Goal: Find specific page/section: Find specific page/section

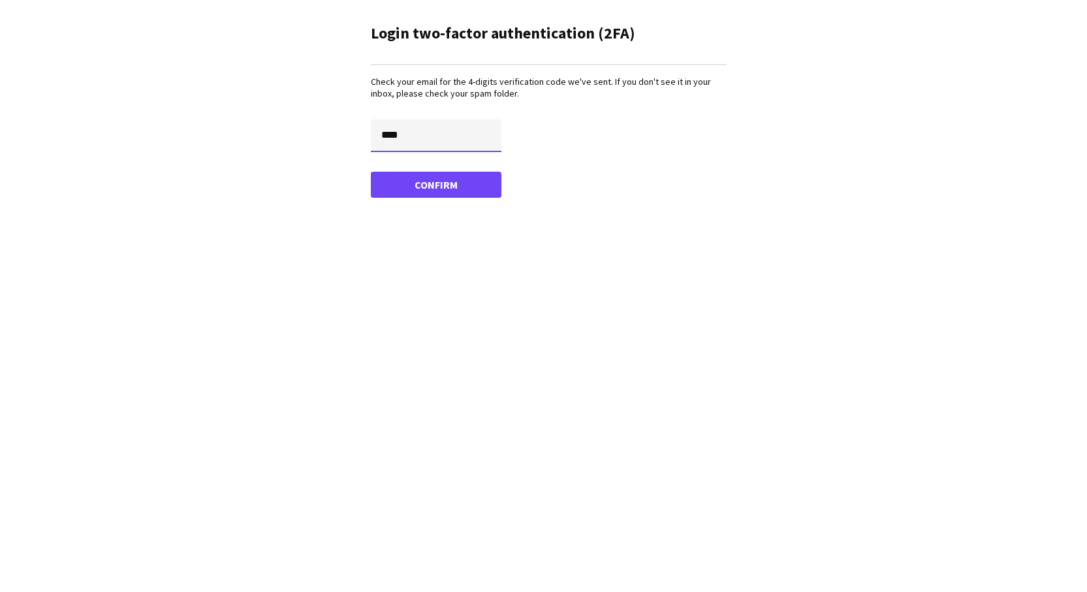
type input "****"
click at [435, 184] on button "Confirm" at bounding box center [436, 185] width 131 height 26
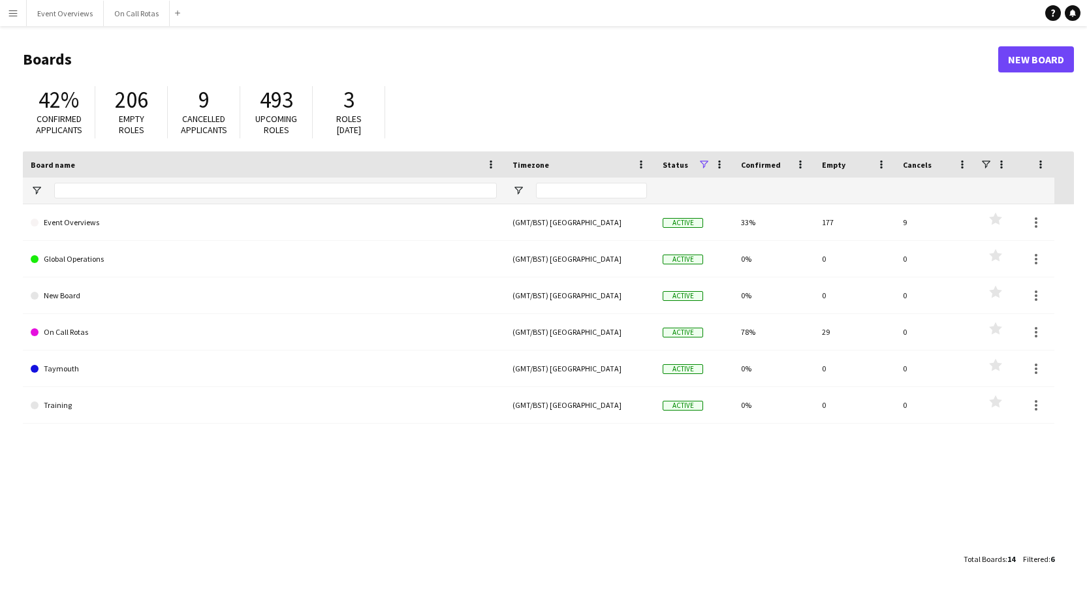
click at [8, 14] on app-icon "Menu" at bounding box center [13, 13] width 10 height 10
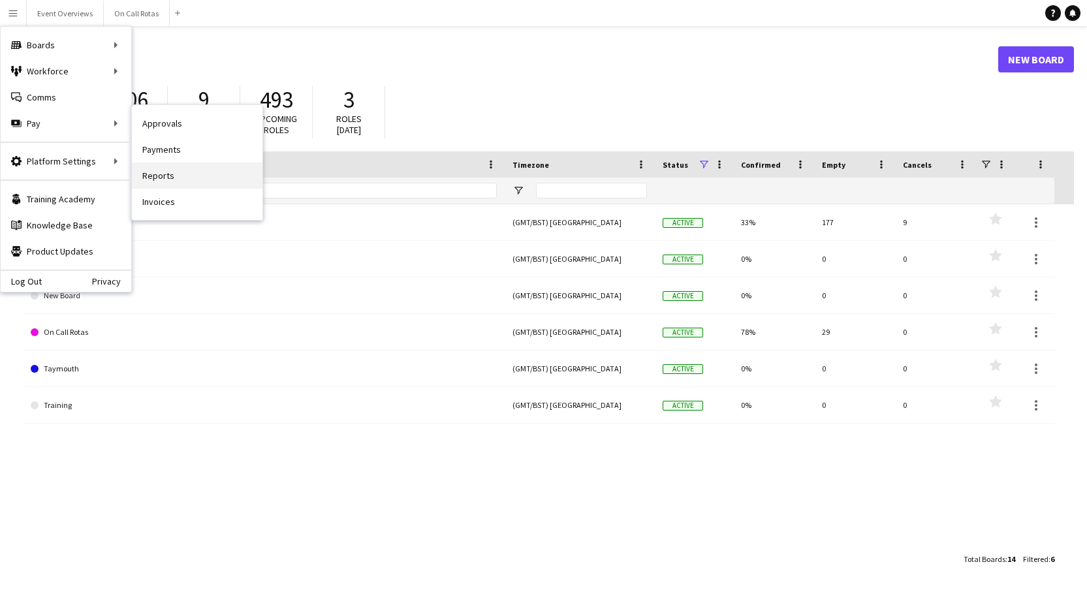
click at [157, 177] on link "Reports" at bounding box center [197, 176] width 131 height 26
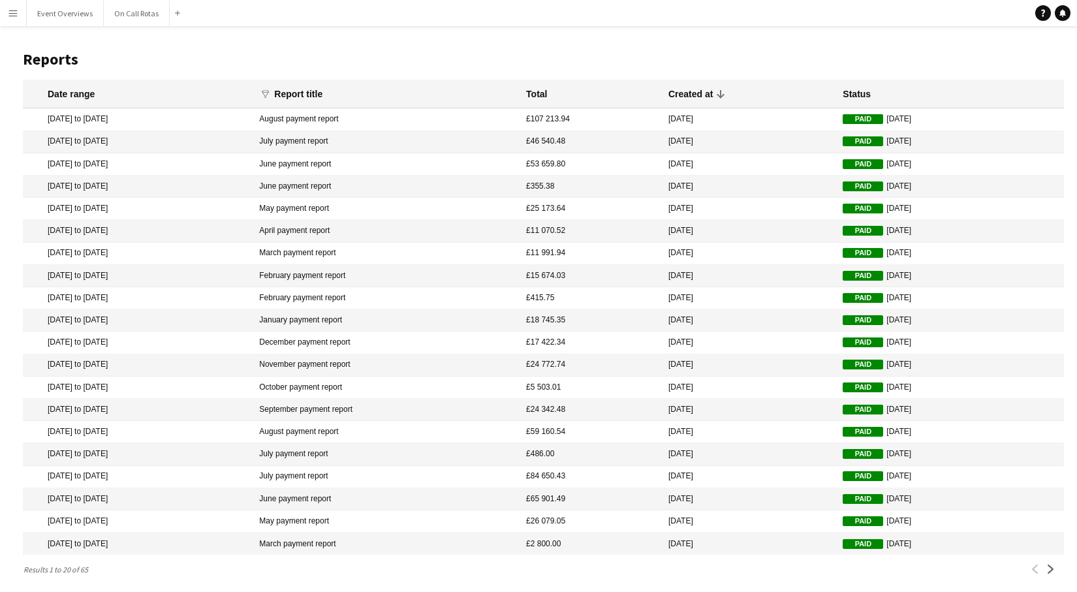
click at [10, 10] on app-icon "Menu" at bounding box center [13, 13] width 10 height 10
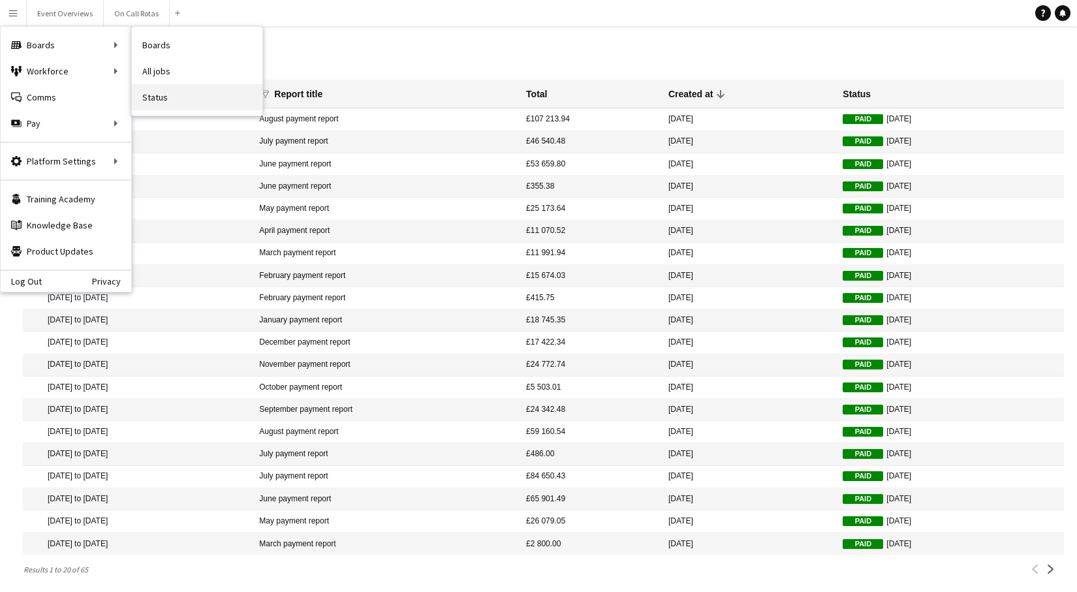
click at [157, 101] on link "Status" at bounding box center [197, 97] width 131 height 26
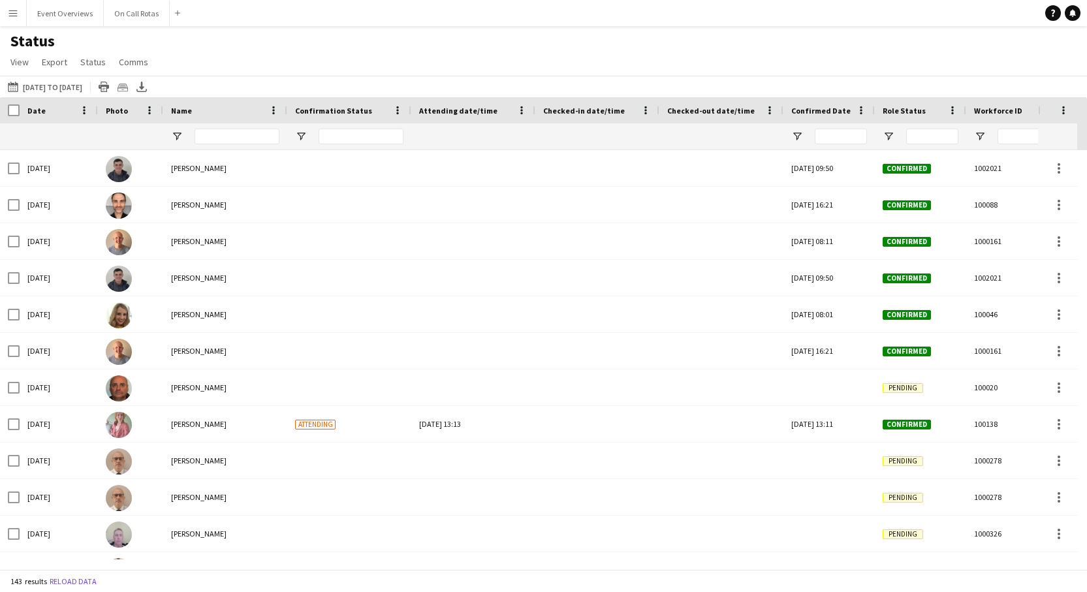
click at [11, 14] on app-icon "Menu" at bounding box center [13, 13] width 10 height 10
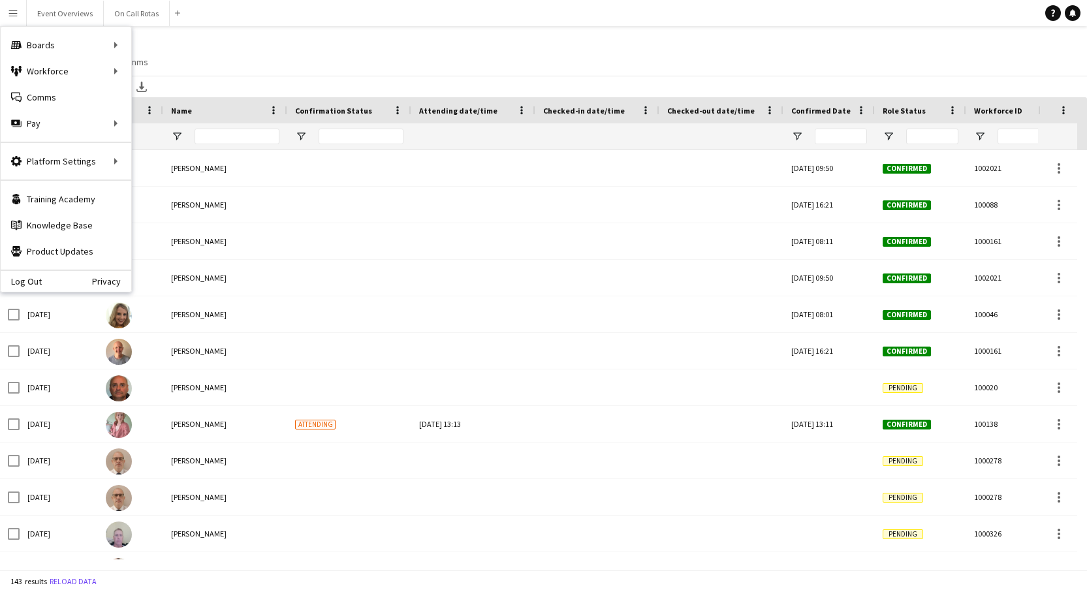
click at [12, 12] on app-icon "Menu" at bounding box center [13, 13] width 10 height 10
click at [162, 176] on link "Reports" at bounding box center [197, 176] width 131 height 26
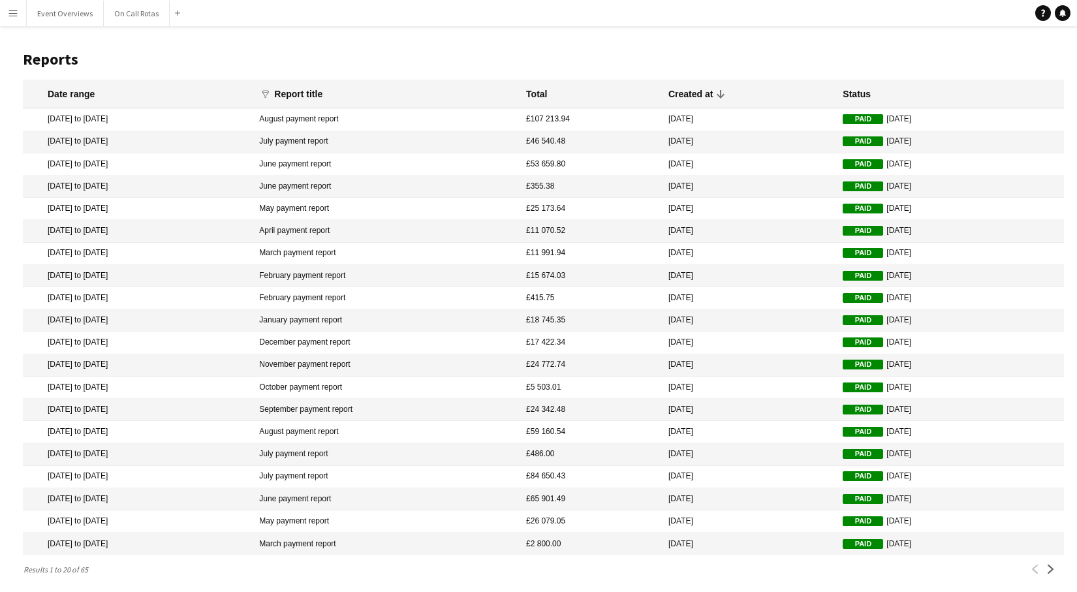
click at [12, 12] on app-icon "Menu" at bounding box center [13, 13] width 10 height 10
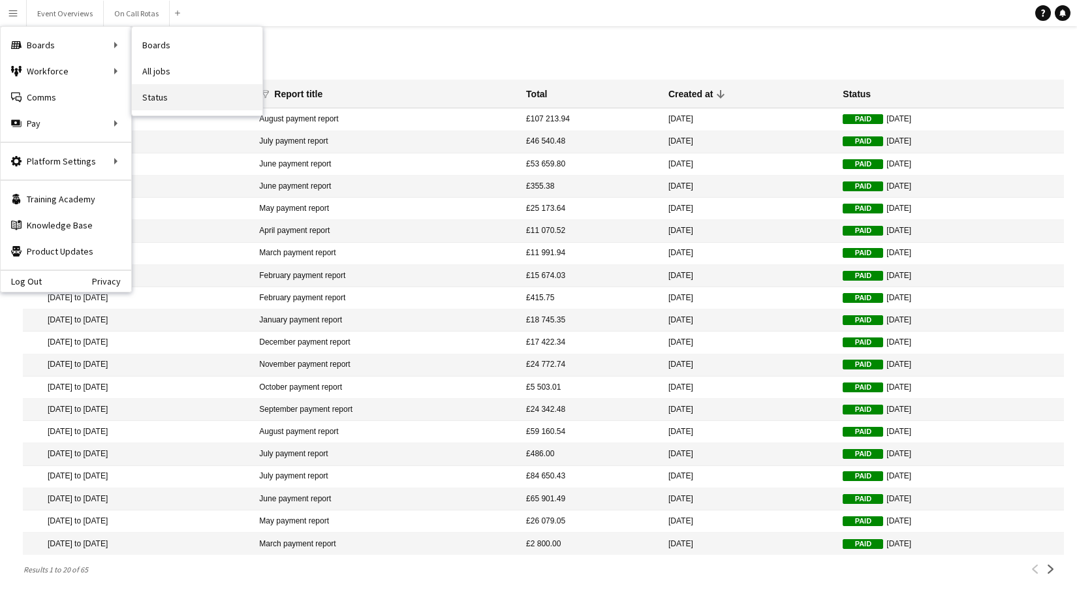
click at [156, 102] on link "Status" at bounding box center [197, 97] width 131 height 26
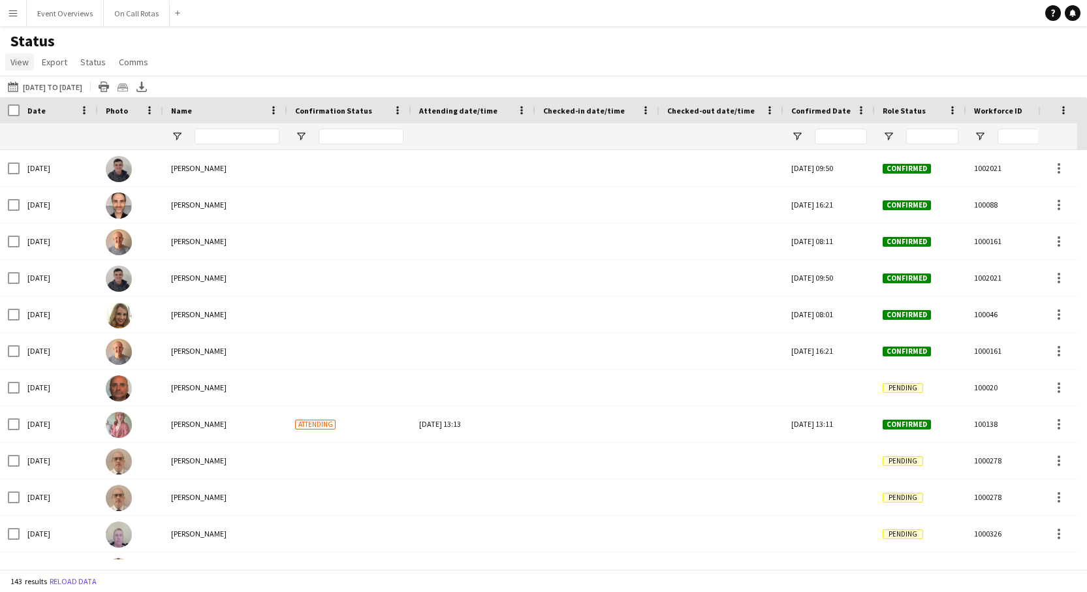
click at [23, 63] on span "View" at bounding box center [19, 62] width 18 height 12
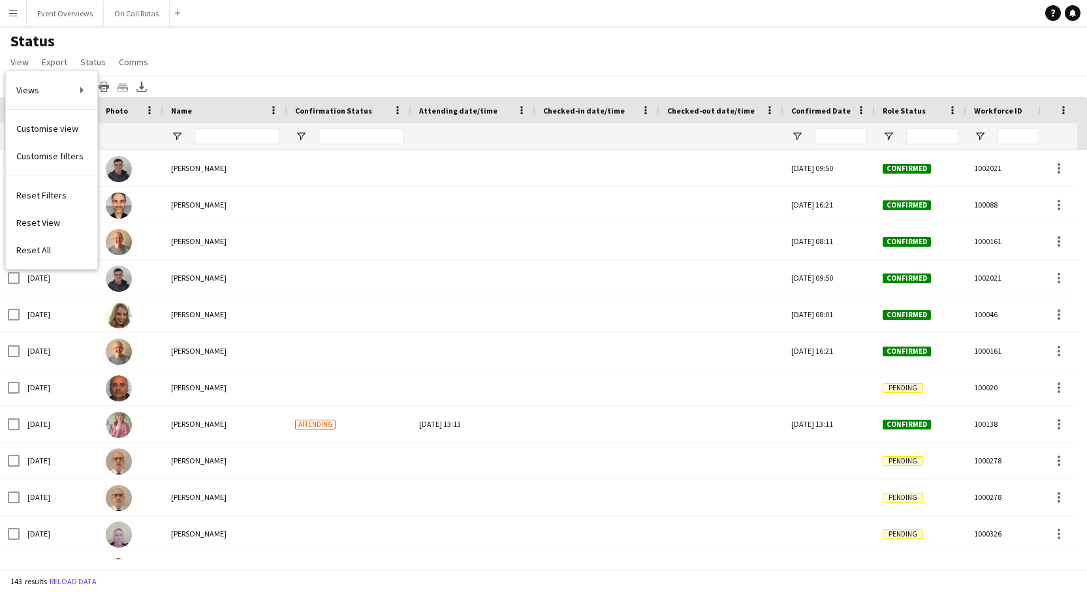
click at [12, 13] on app-icon "Menu" at bounding box center [13, 13] width 10 height 10
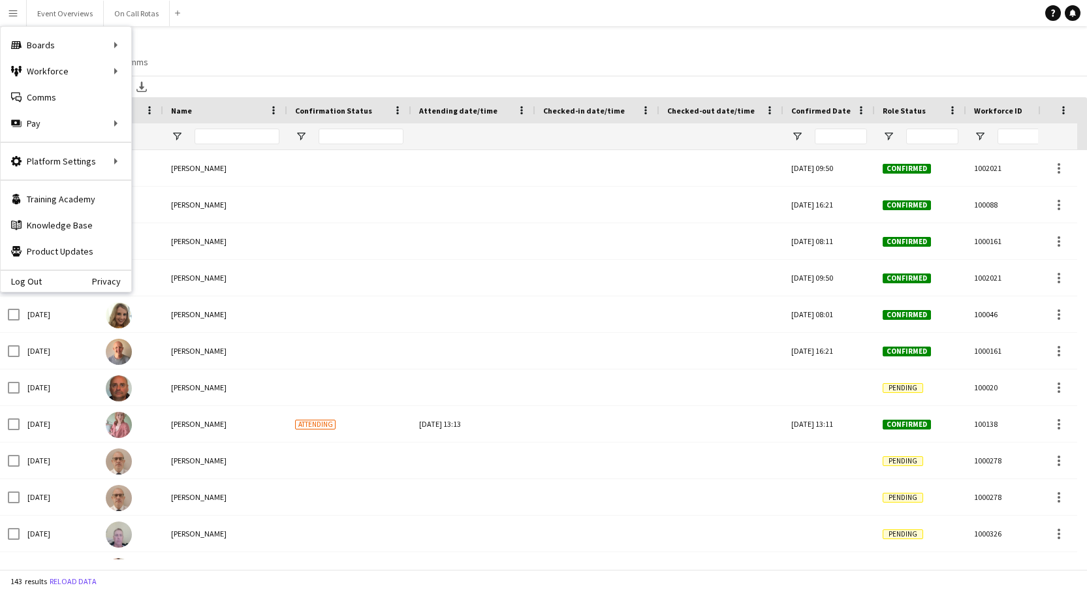
click at [388, 59] on div "Status View Views Default view Drivers View Event Review Status Page Full Event…" at bounding box center [543, 53] width 1087 height 44
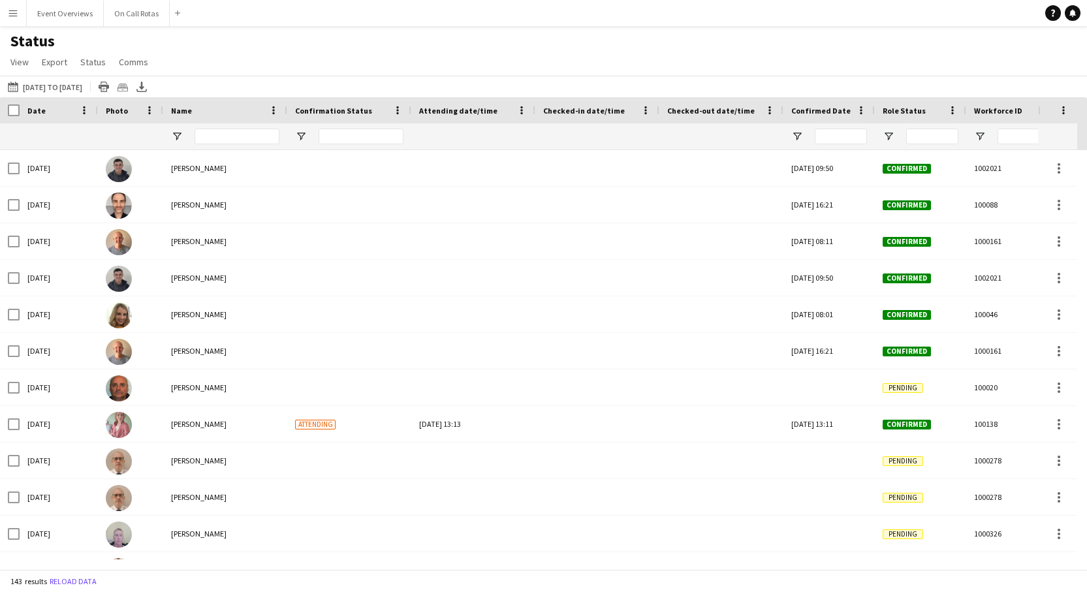
click at [7, 15] on button "Menu" at bounding box center [13, 13] width 26 height 26
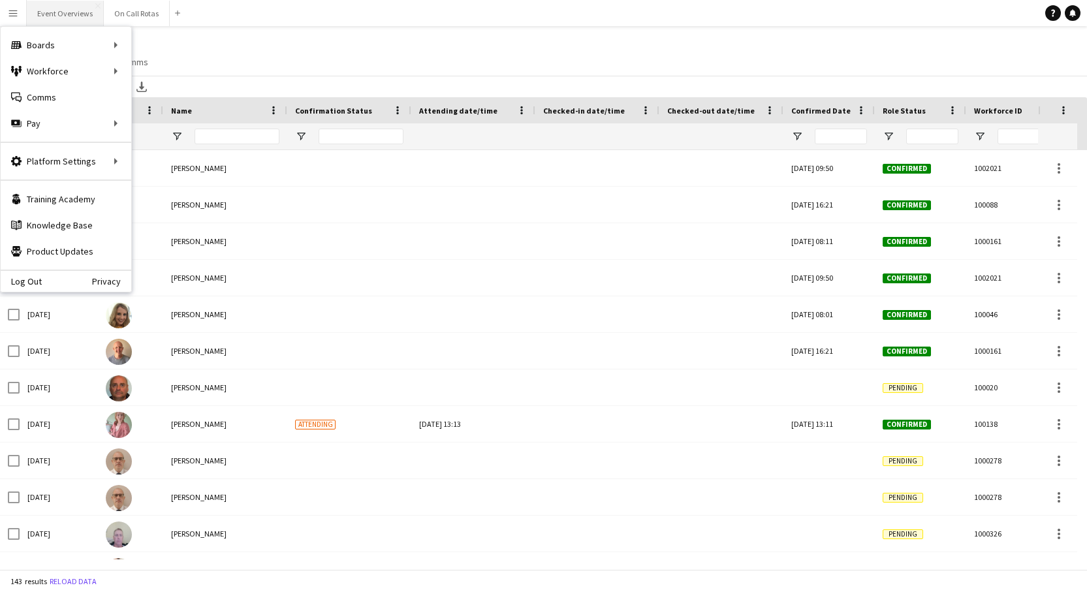
click at [59, 14] on button "Event Overviews Close" at bounding box center [65, 13] width 77 height 25
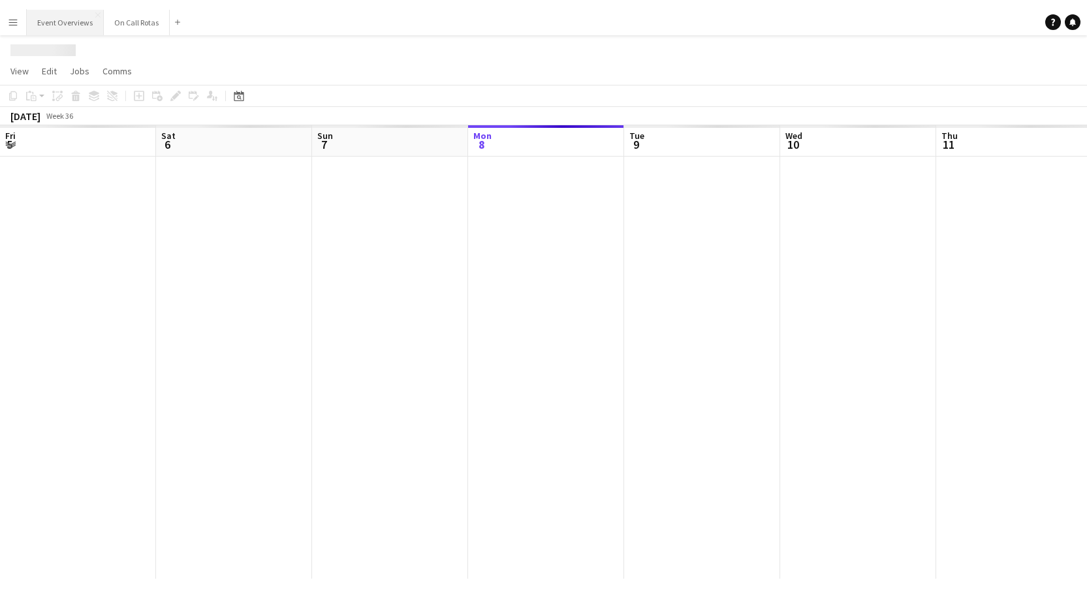
scroll to position [0, 312]
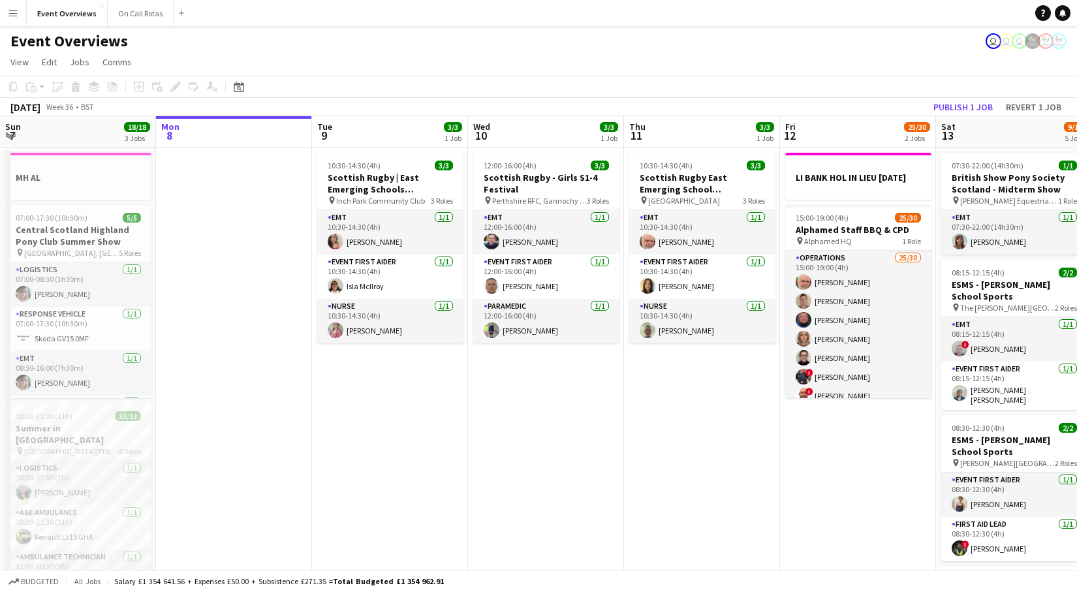
click at [12, 16] on app-icon "Menu" at bounding box center [13, 13] width 10 height 10
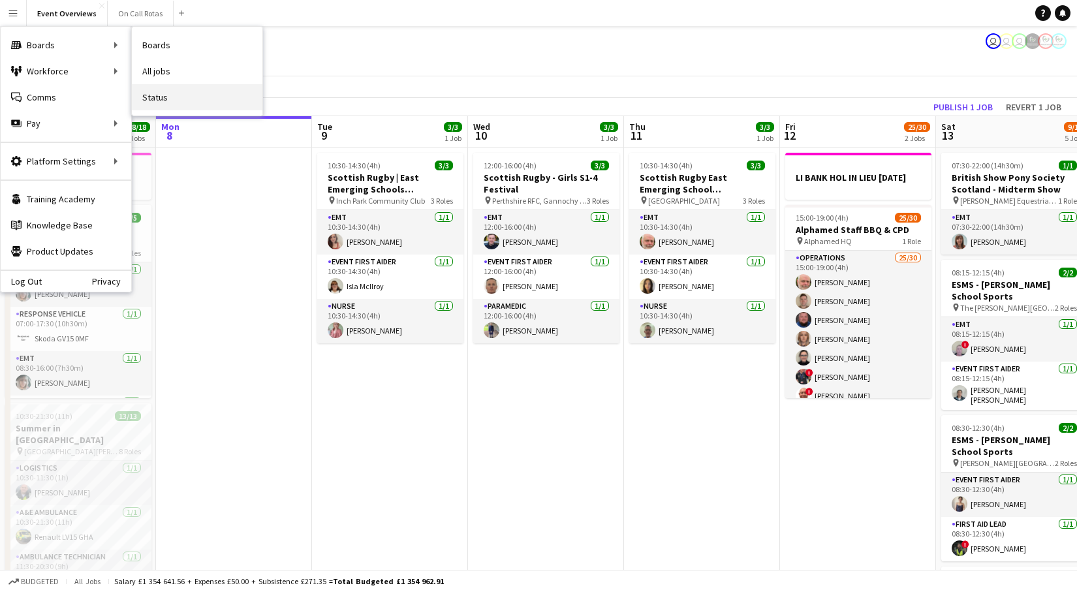
click at [164, 97] on link "Status" at bounding box center [197, 97] width 131 height 26
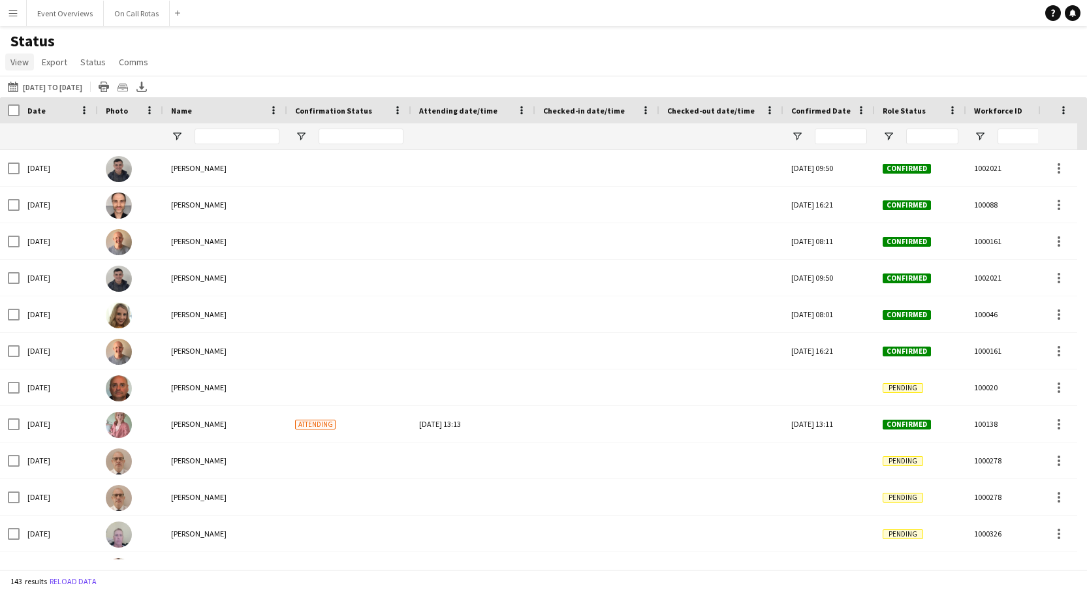
click at [20, 63] on span "View" at bounding box center [19, 62] width 18 height 12
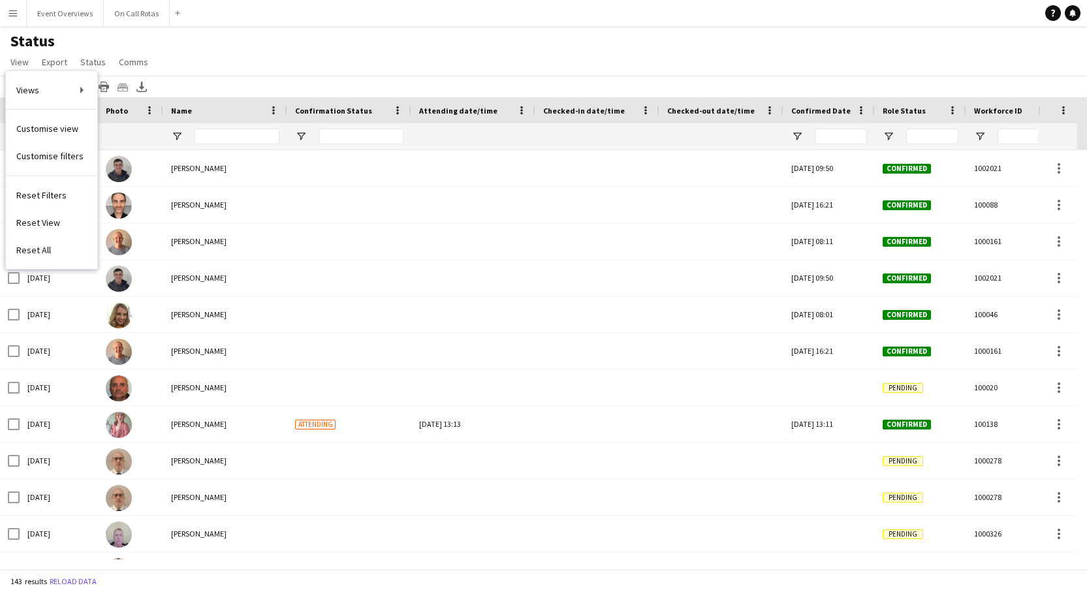
click at [46, 75] on div "Views Default view Drivers View Event Review Status Page Full Event Review - HS…" at bounding box center [51, 170] width 91 height 198
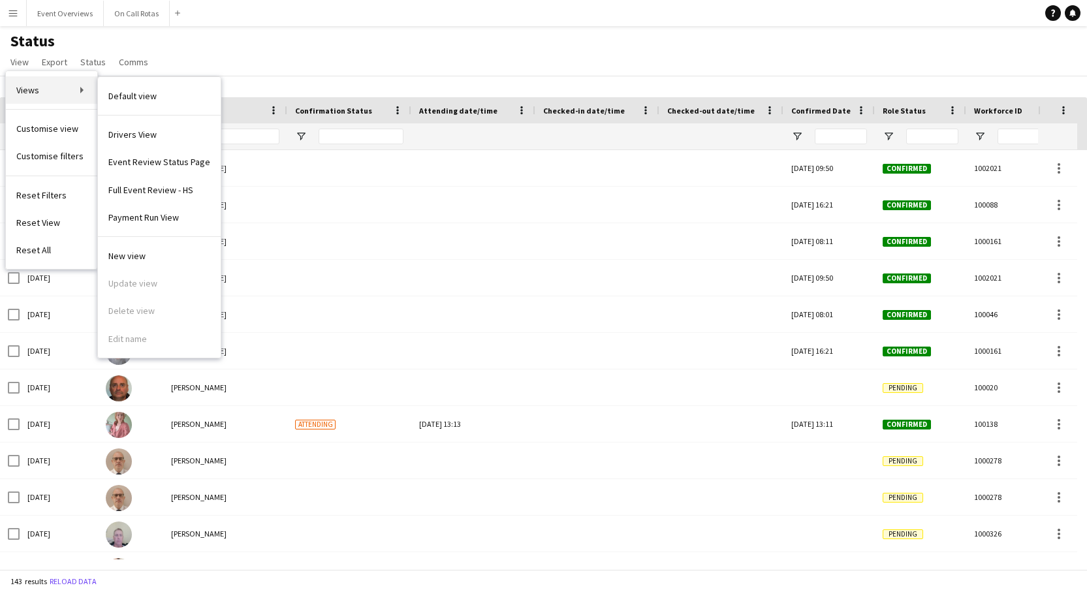
click at [80, 91] on link "Views" at bounding box center [51, 89] width 91 height 27
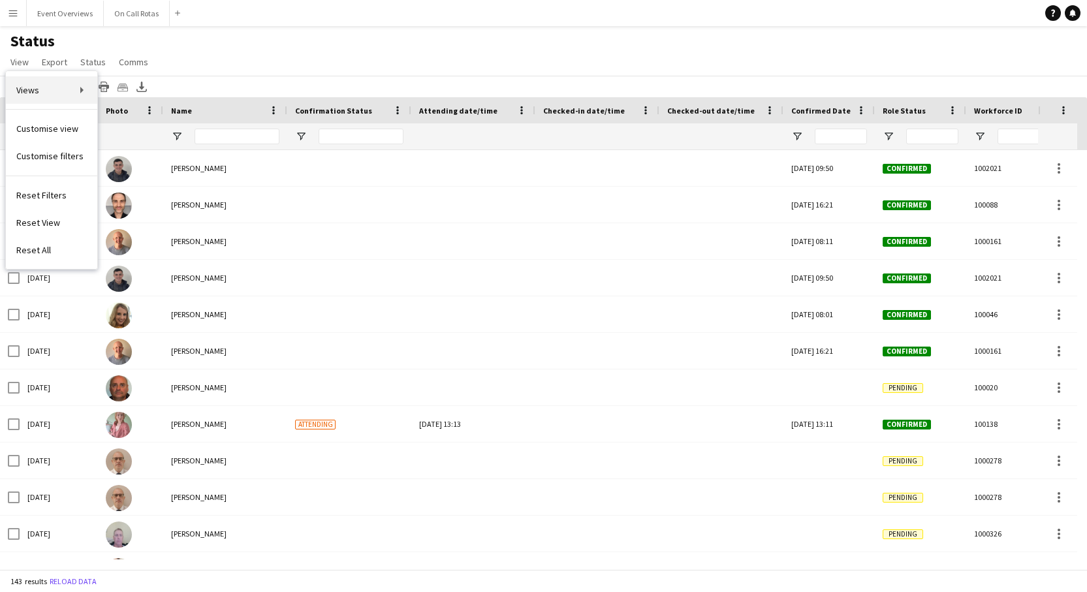
click at [33, 90] on span "Views" at bounding box center [27, 90] width 23 height 12
click at [81, 91] on link "Views" at bounding box center [51, 89] width 91 height 27
click at [232, 58] on div "Status View Views Default view Drivers View Event Review Status Page Full Event…" at bounding box center [543, 53] width 1087 height 44
click at [101, 65] on span "Status" at bounding box center [92, 62] width 25 height 12
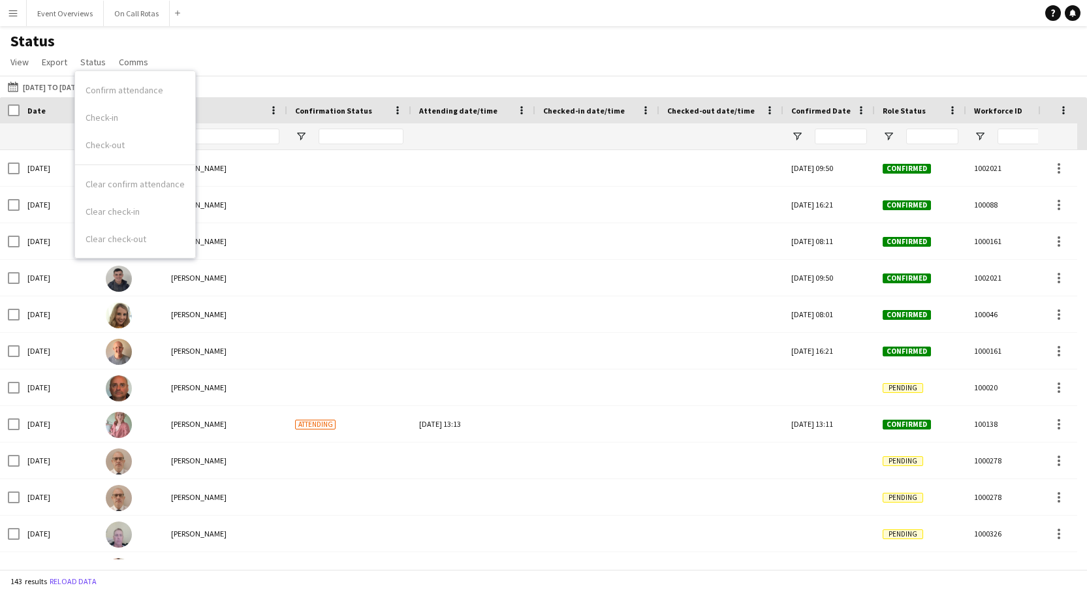
click at [11, 14] on app-icon "Menu" at bounding box center [13, 13] width 10 height 10
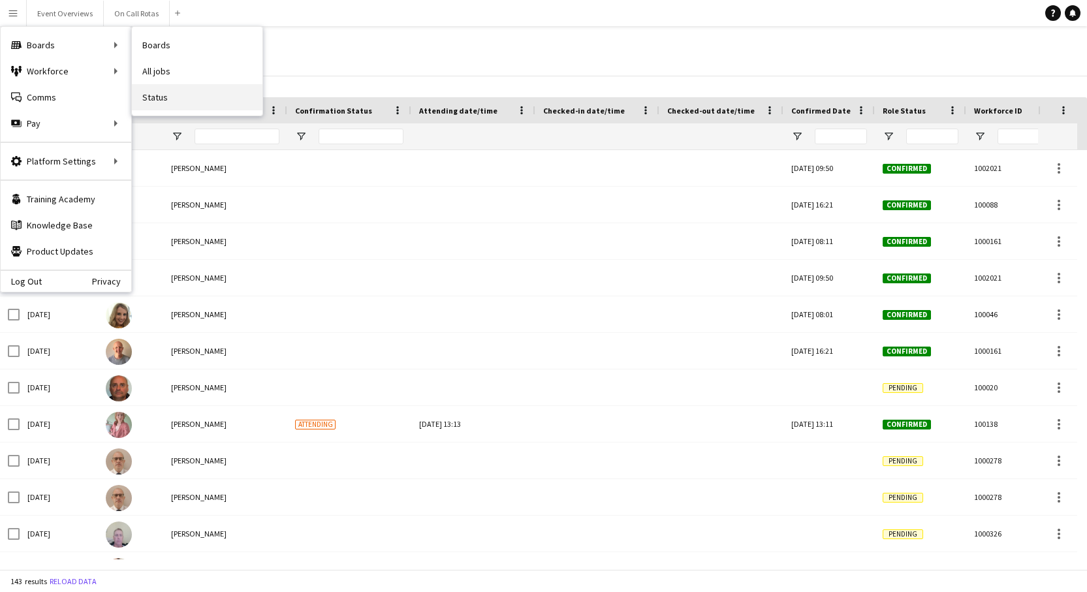
click at [155, 95] on link "Status" at bounding box center [197, 97] width 131 height 26
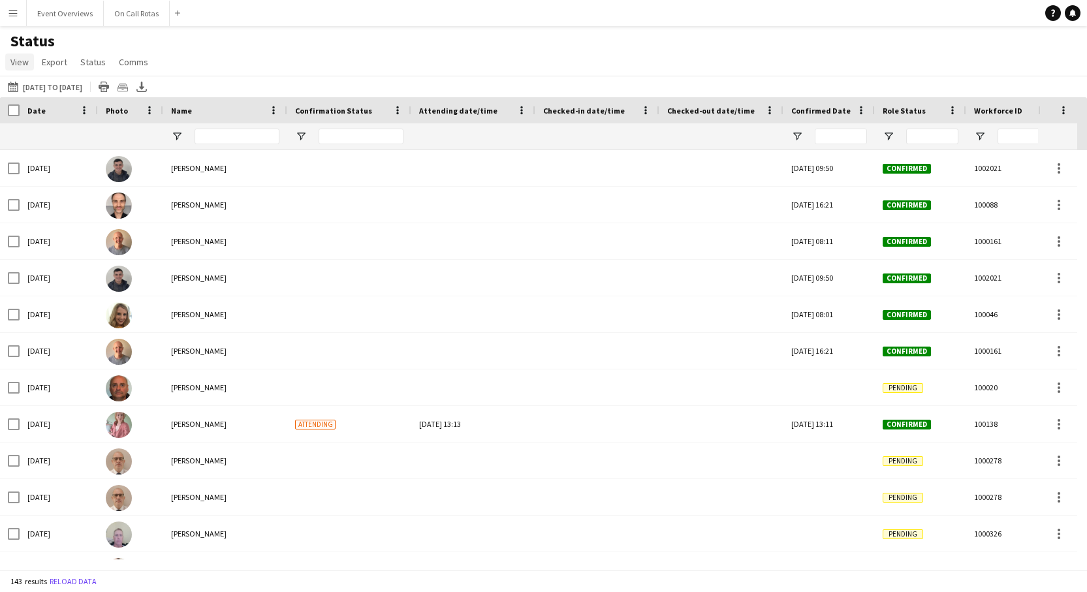
click at [22, 63] on span "View" at bounding box center [19, 62] width 18 height 12
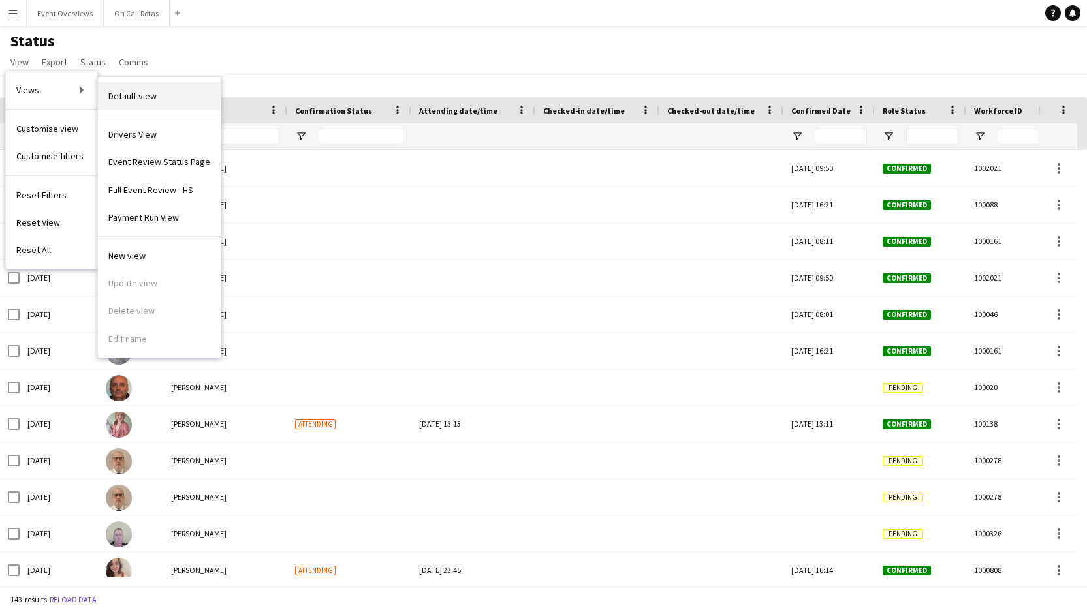
click at [107, 89] on link "Default view" at bounding box center [159, 95] width 123 height 27
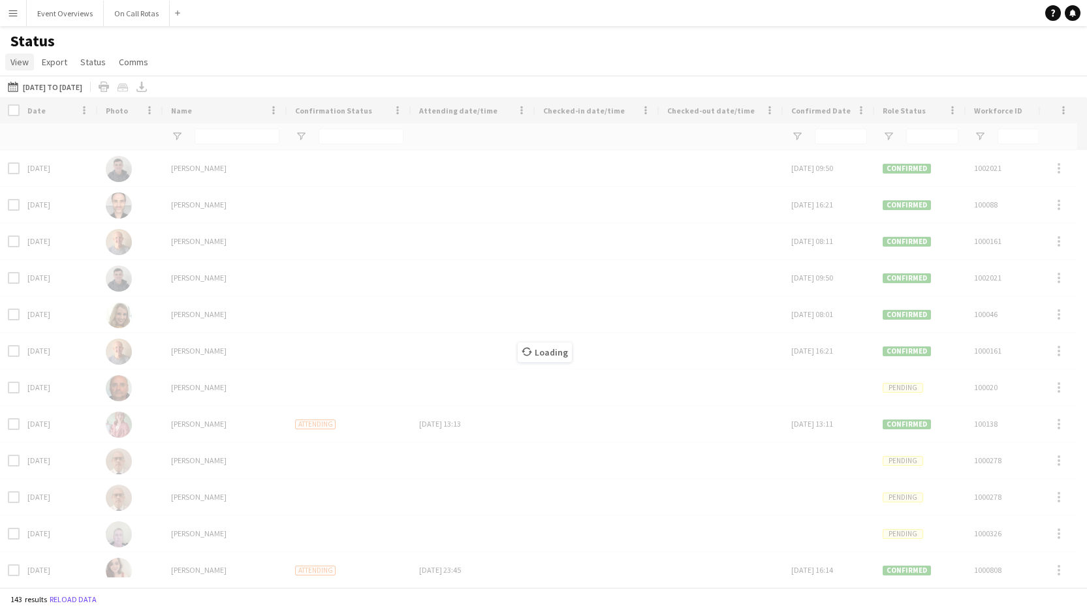
click at [23, 64] on span "View" at bounding box center [19, 62] width 18 height 12
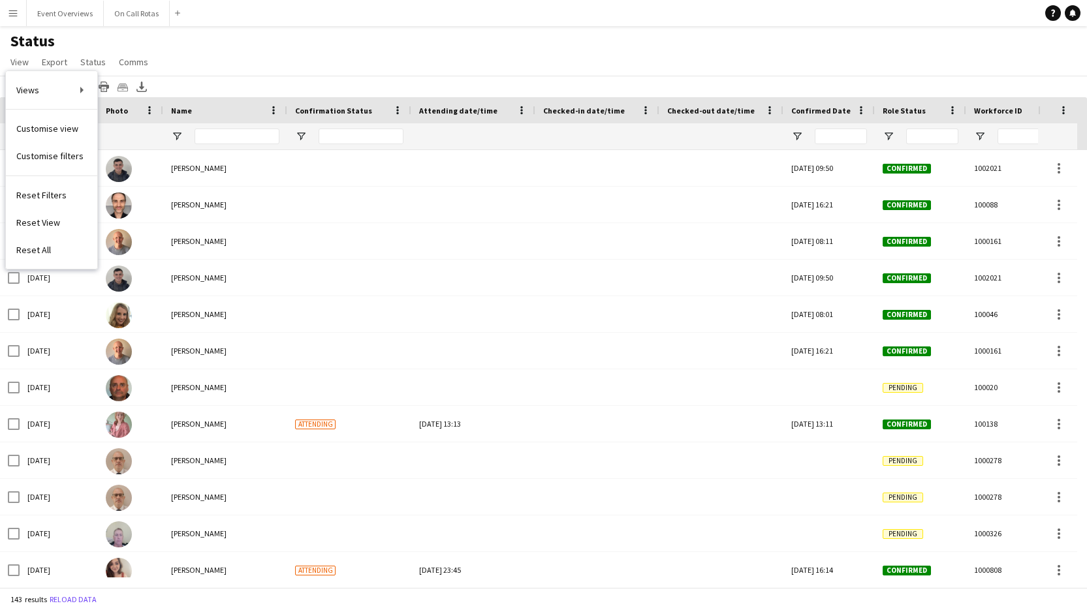
click at [201, 35] on div "Status View Views Default view Drivers View Event Review Status Page Full Event…" at bounding box center [543, 53] width 1087 height 44
click at [259, 20] on app-navbar "Menu Boards Boards Boards All jobs Status Workforce Workforce My Workforce Recr…" at bounding box center [543, 13] width 1087 height 26
click at [9, 16] on app-icon "Menu" at bounding box center [13, 13] width 10 height 10
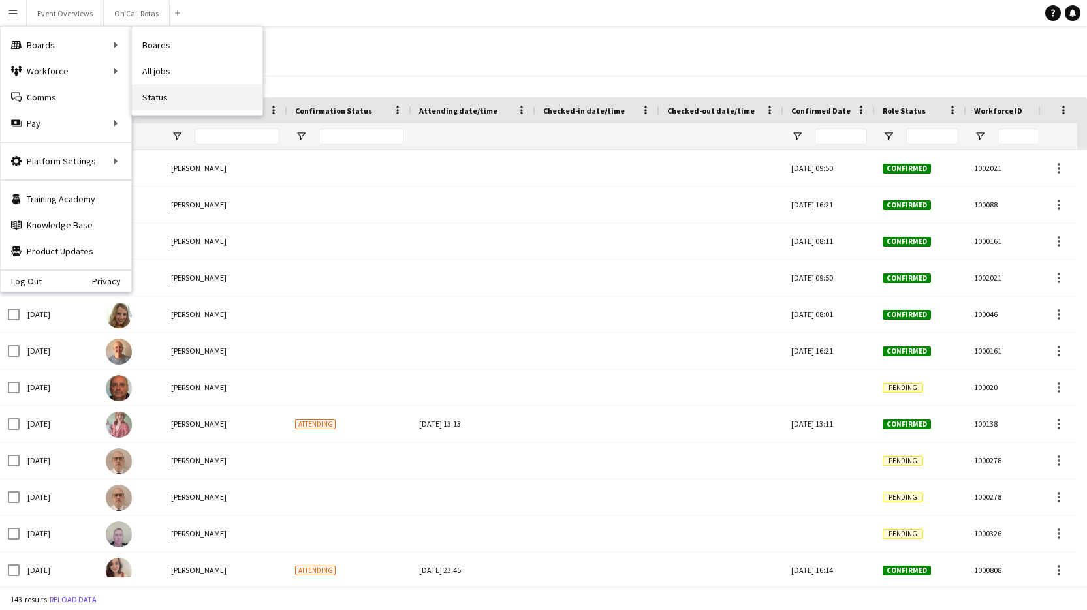
click at [159, 101] on link "Status" at bounding box center [197, 97] width 131 height 26
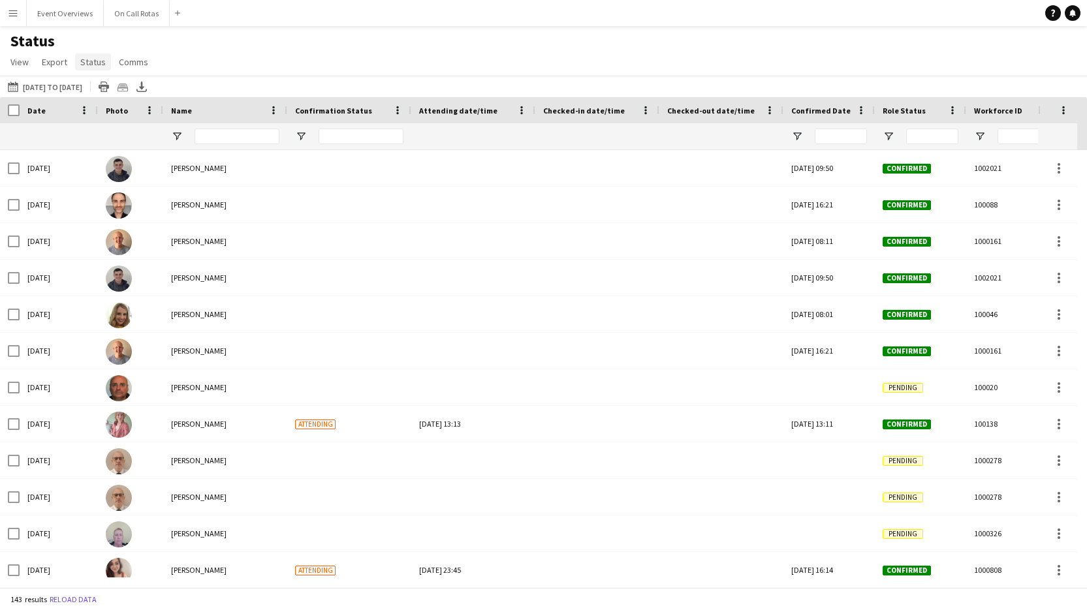
click at [89, 63] on span "Status" at bounding box center [92, 62] width 25 height 12
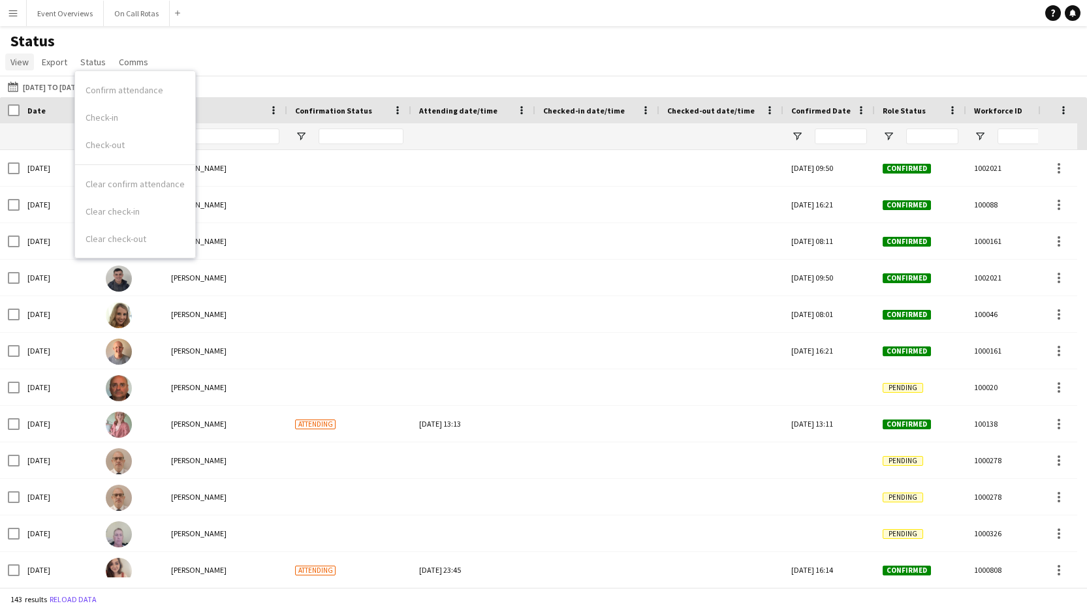
click at [22, 62] on span "View" at bounding box center [19, 62] width 18 height 12
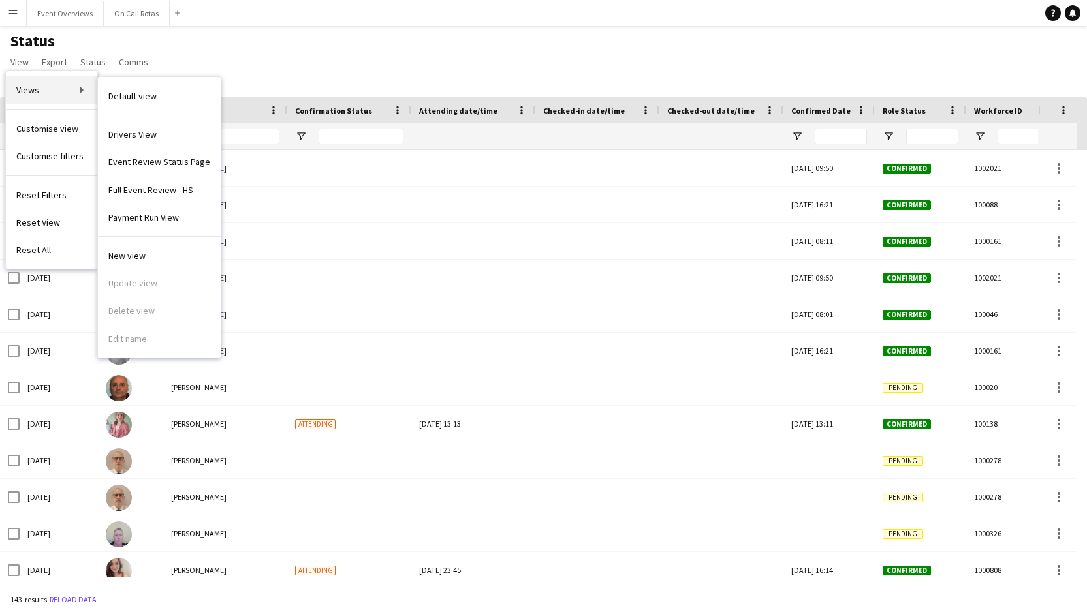
click at [26, 90] on span "Views" at bounding box center [27, 90] width 23 height 12
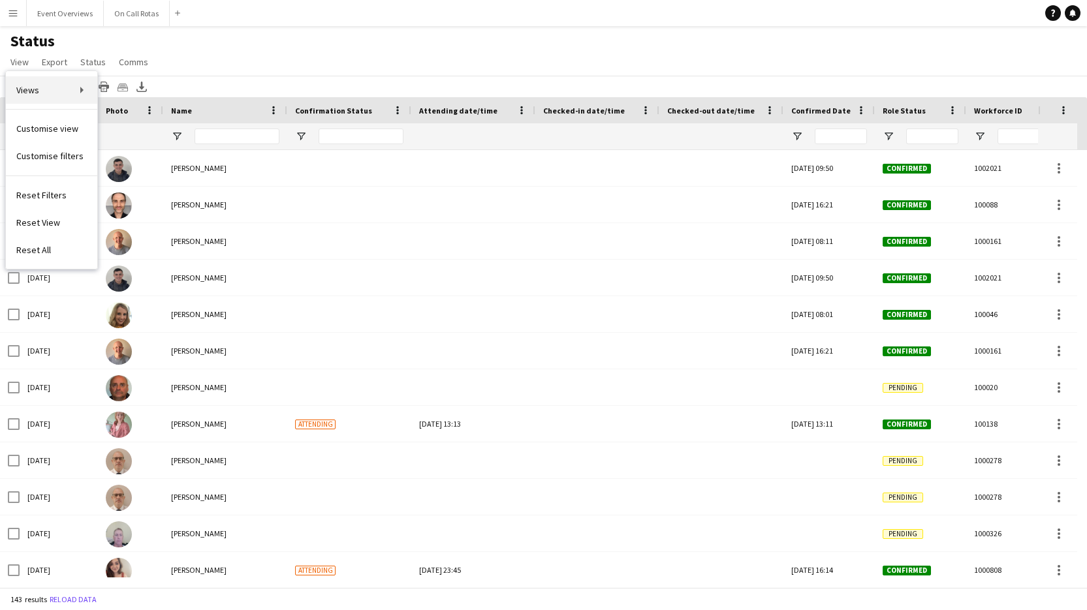
click at [26, 90] on span "Views" at bounding box center [27, 90] width 23 height 12
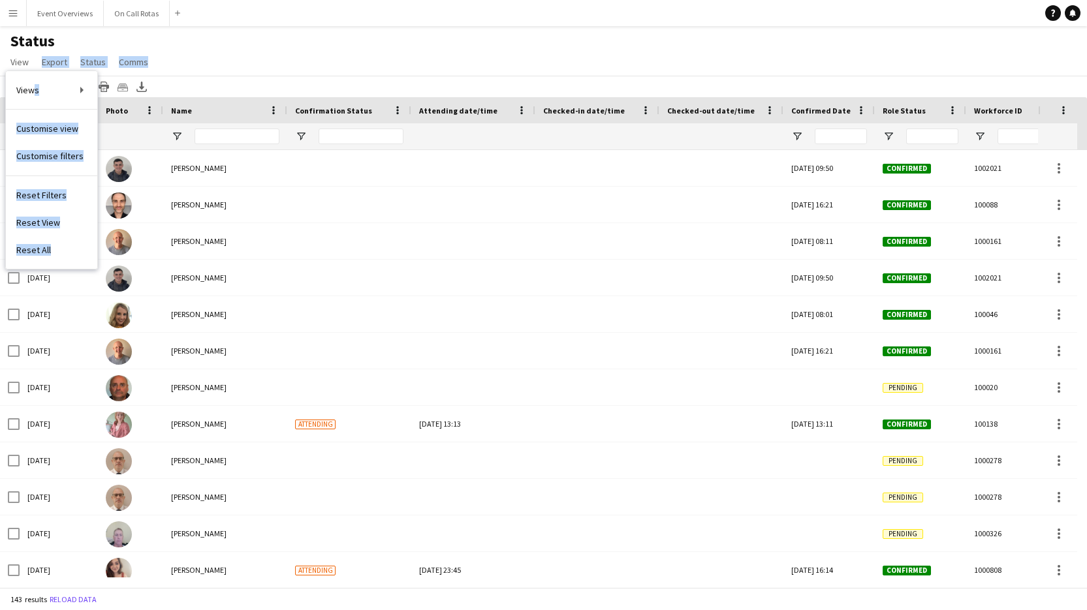
drag, startPoint x: 26, startPoint y: 90, endPoint x: 116, endPoint y: 89, distance: 89.4
click at [116, 89] on main "Status View Views Default view Drivers View Event Review Status Page Full Event…" at bounding box center [543, 309] width 1087 height 567
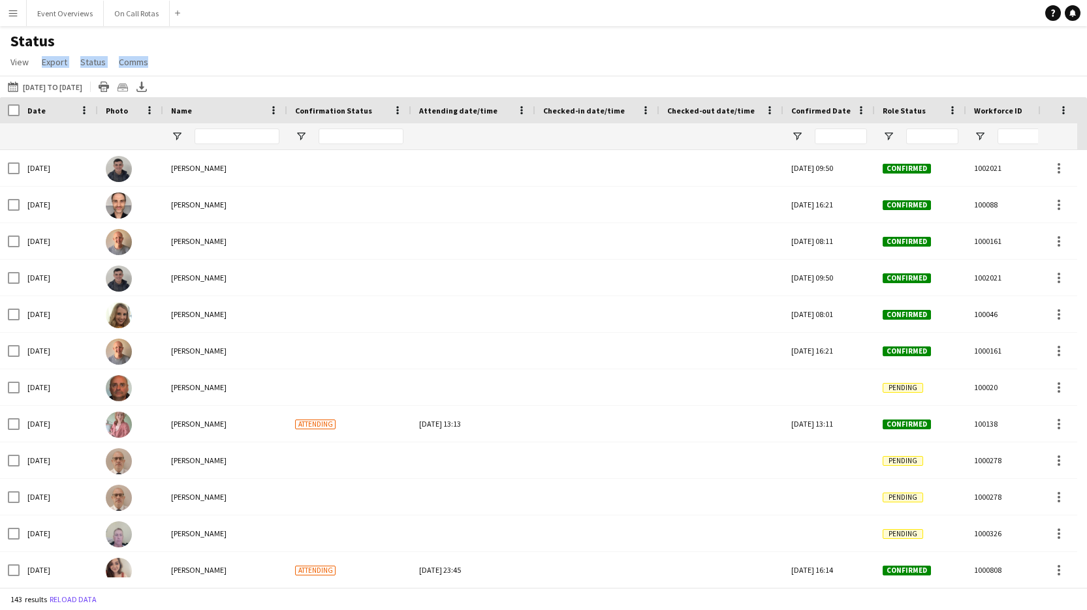
click at [15, 16] on app-icon "Menu" at bounding box center [13, 13] width 10 height 10
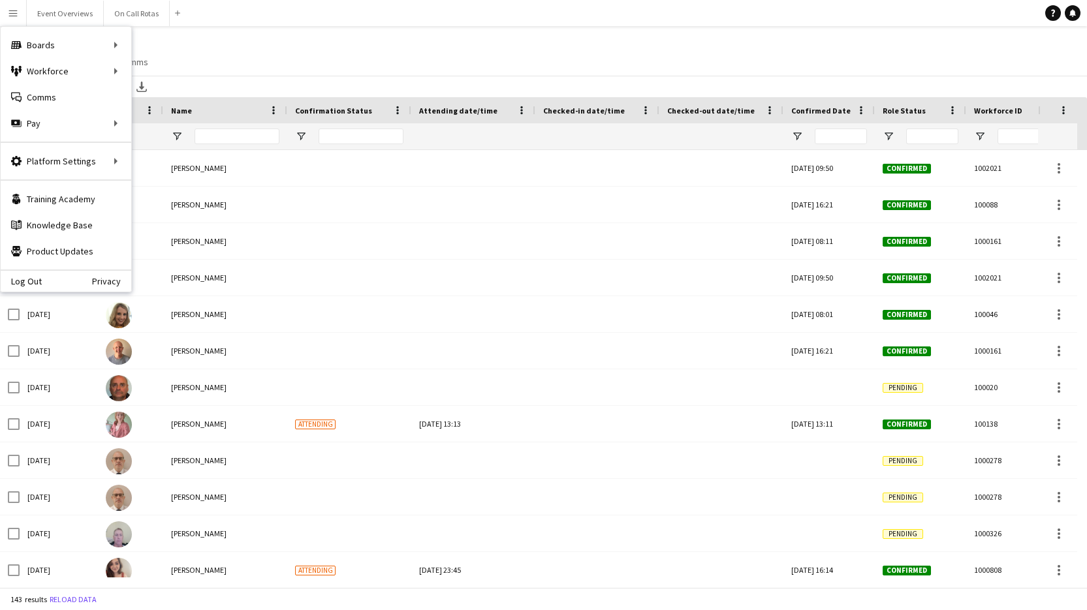
click at [238, 50] on div "Status View Views Default view Drivers View Event Review Status Page Full Event…" at bounding box center [543, 53] width 1087 height 44
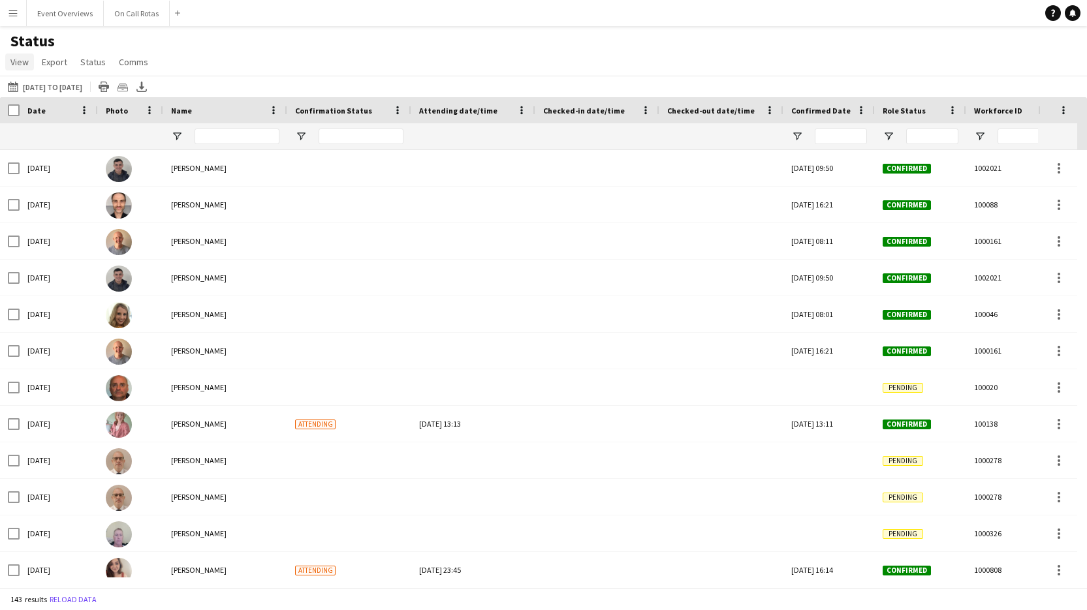
click at [19, 63] on span "View" at bounding box center [19, 62] width 18 height 12
click at [36, 128] on span "Customise view" at bounding box center [47, 129] width 62 height 12
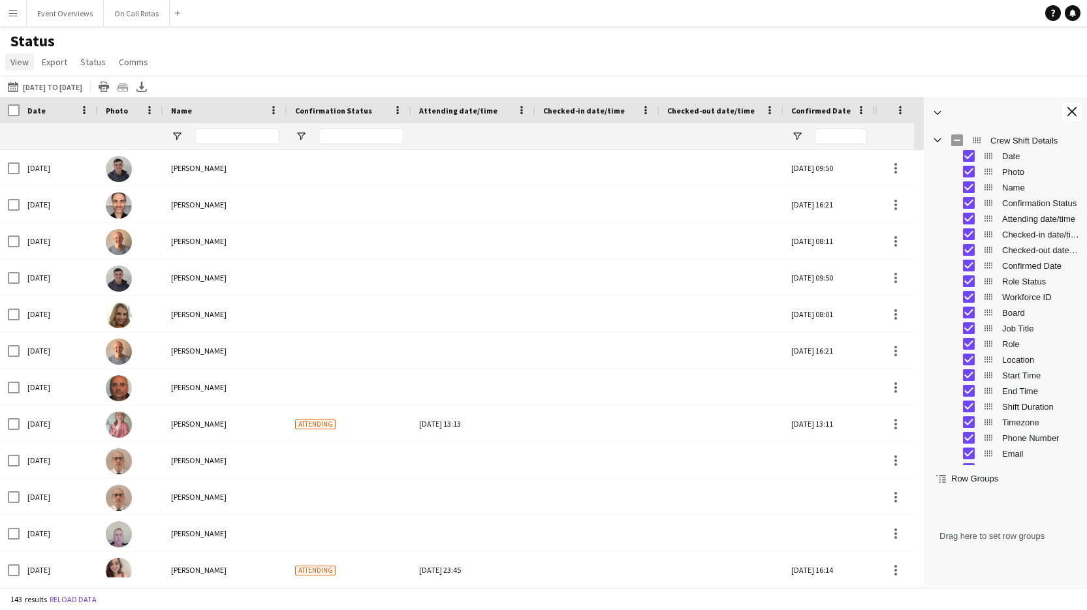
click at [16, 63] on span "View" at bounding box center [19, 62] width 18 height 12
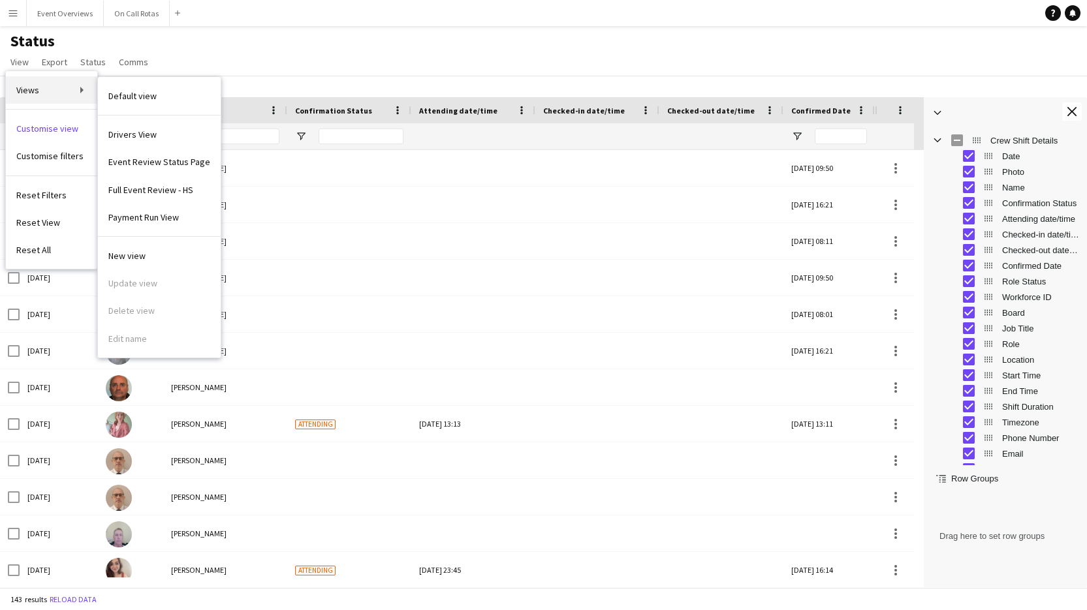
click at [33, 91] on span "Views" at bounding box center [27, 90] width 23 height 12
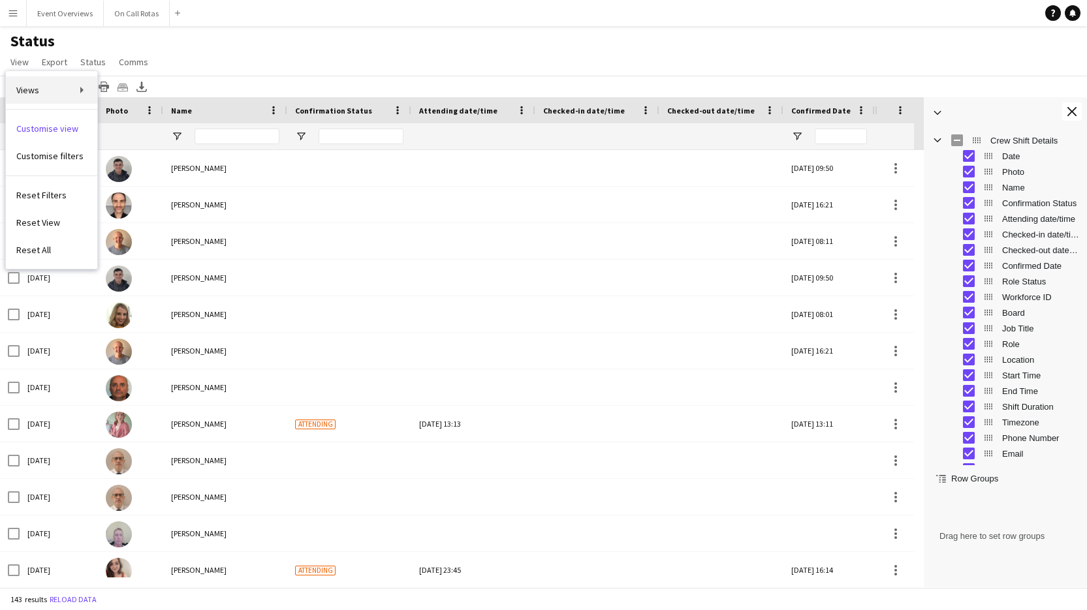
click at [33, 91] on span "Views" at bounding box center [27, 90] width 23 height 12
click at [82, 91] on link "Views" at bounding box center [51, 89] width 91 height 27
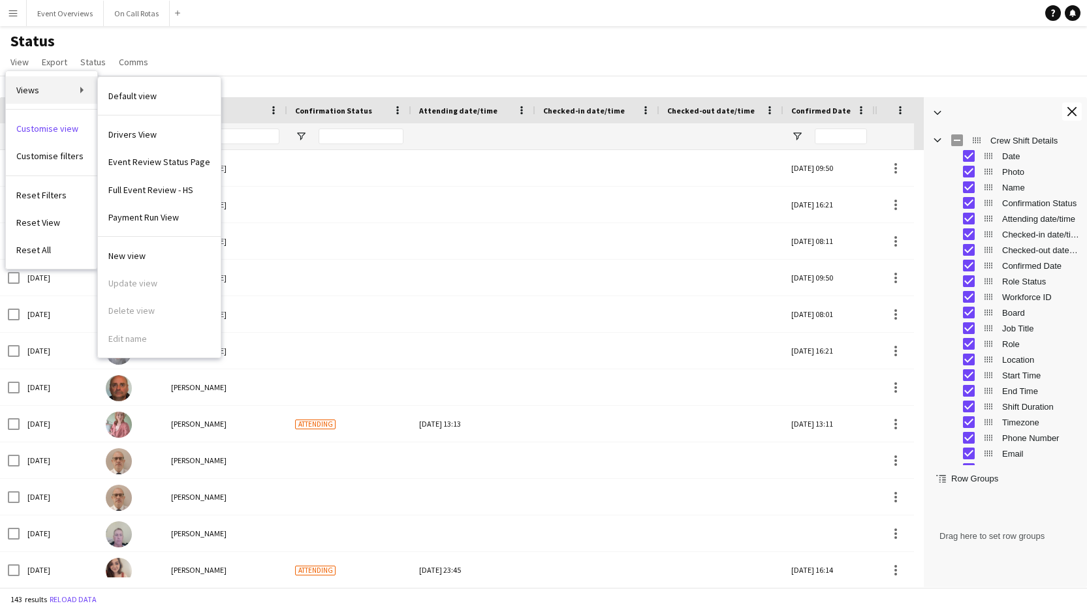
click at [78, 91] on link "Views" at bounding box center [51, 89] width 91 height 27
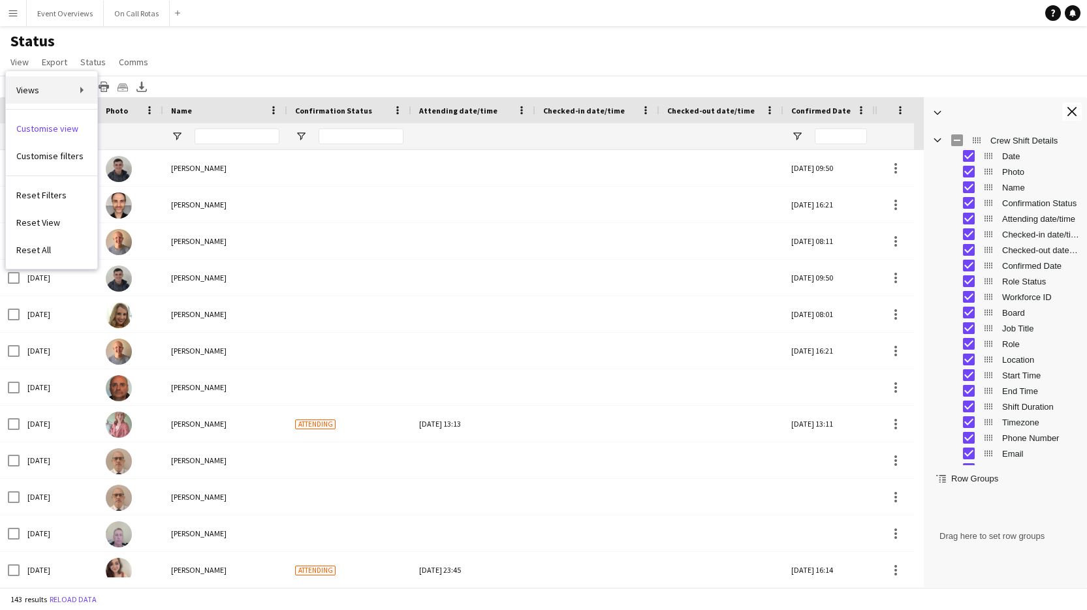
click at [79, 90] on link "Views" at bounding box center [51, 89] width 91 height 27
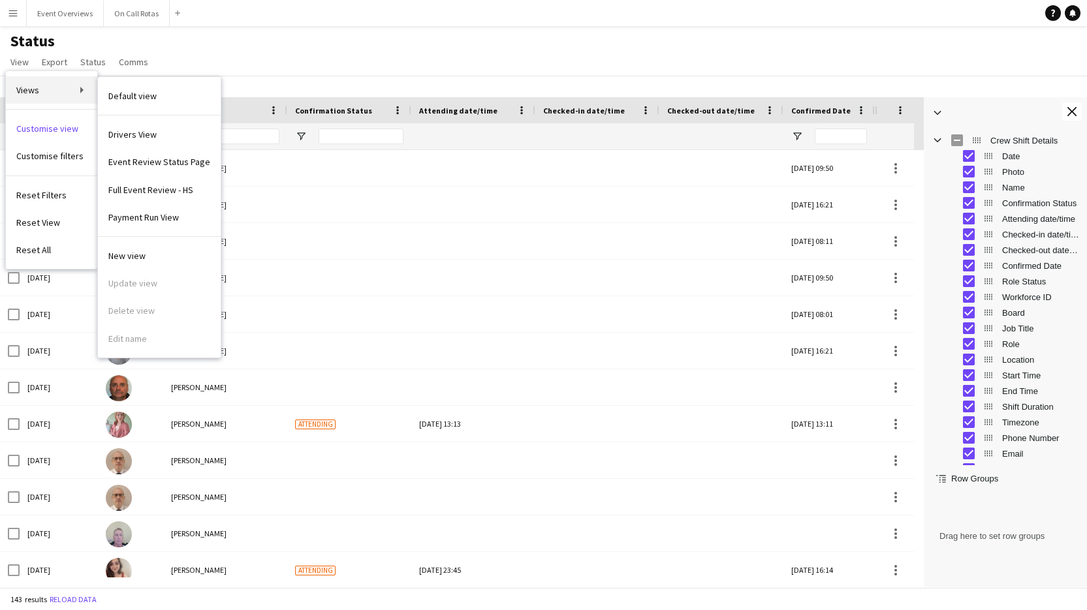
click at [35, 89] on span "Views" at bounding box center [27, 90] width 23 height 12
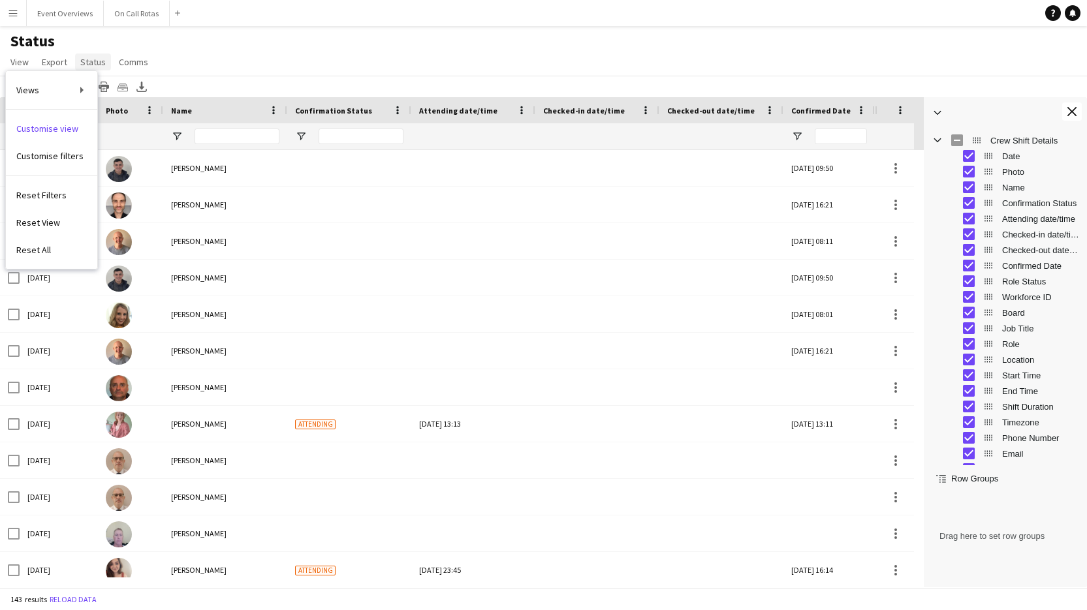
click at [86, 61] on span "Status" at bounding box center [92, 62] width 25 height 12
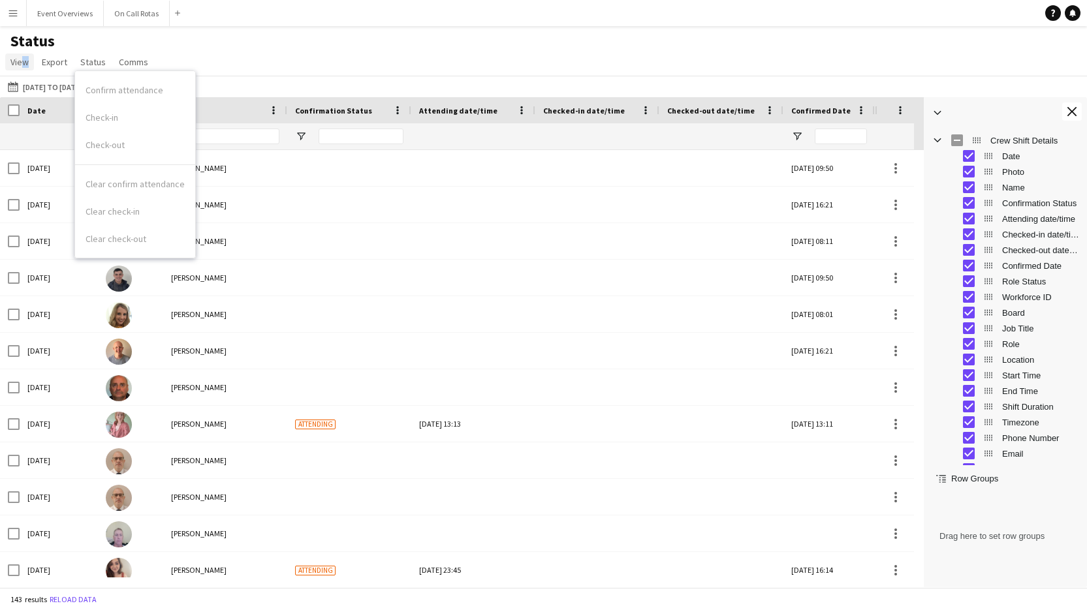
click at [20, 65] on span "View" at bounding box center [19, 62] width 18 height 12
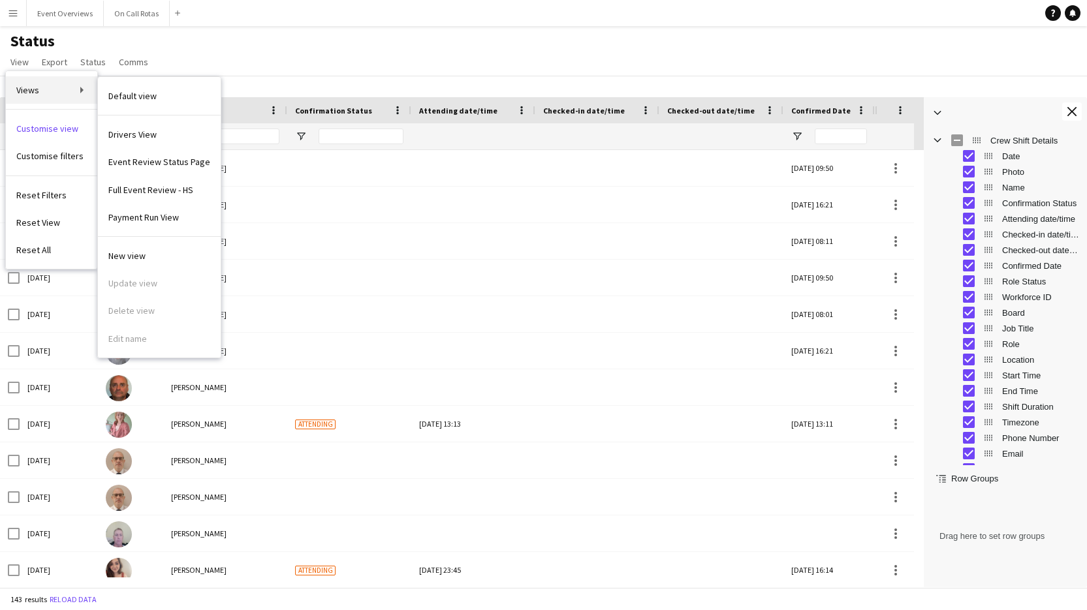
click at [25, 89] on span "Views" at bounding box center [27, 90] width 23 height 12
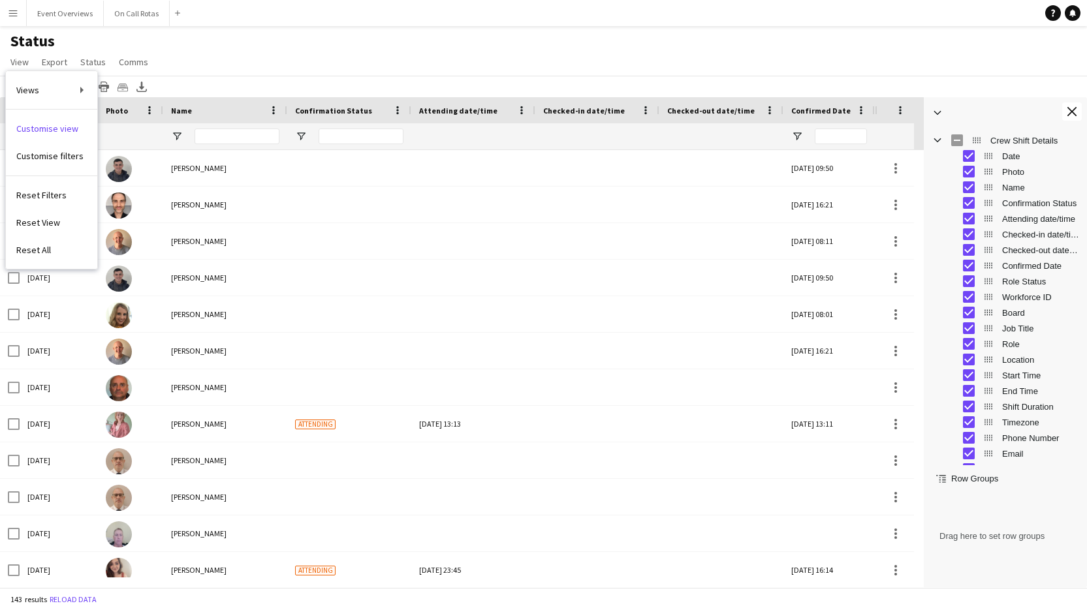
click at [221, 27] on main "Status View Views Default view Drivers View Event Review Status Page Full Event…" at bounding box center [543, 309] width 1087 height 567
